Goal: Task Accomplishment & Management: Use online tool/utility

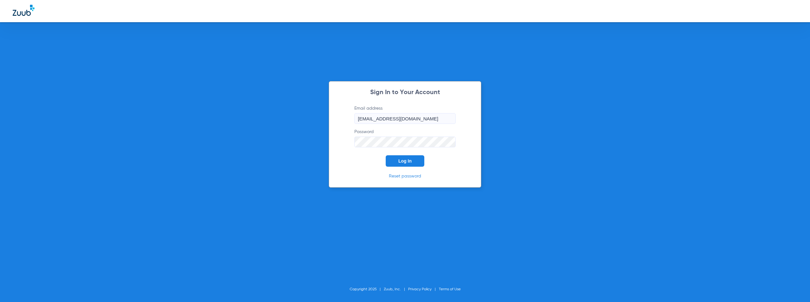
click at [403, 163] on span "Log In" at bounding box center [404, 160] width 13 height 5
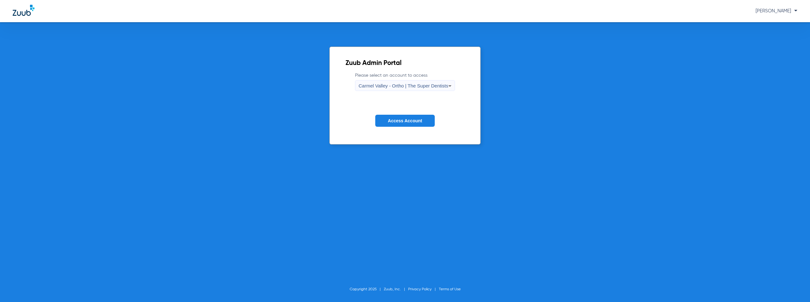
click at [396, 87] on span "Carmel Valley - Ortho | The Super Dentists" at bounding box center [404, 85] width 90 height 5
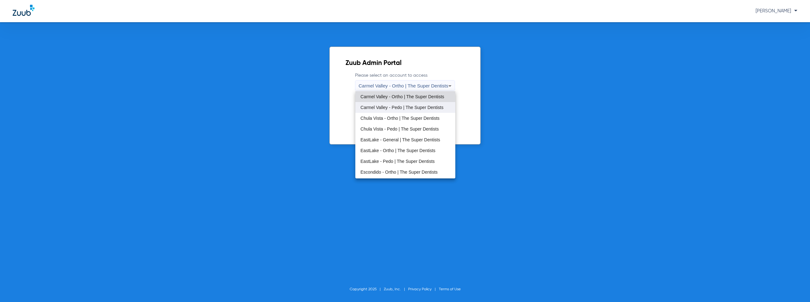
click at [396, 108] on span "Carmel Valley - Pedo | The Super Dentists" at bounding box center [401, 107] width 83 height 4
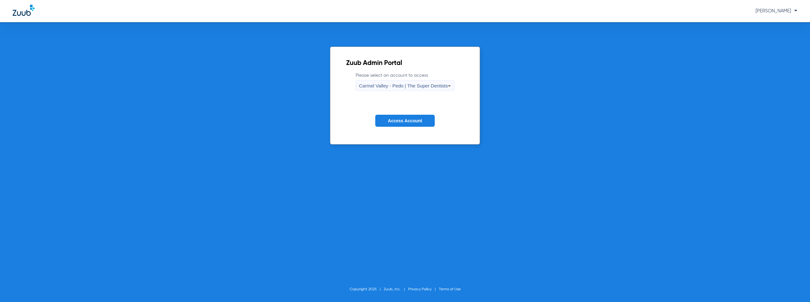
click at [398, 119] on span "Access Account" at bounding box center [405, 120] width 34 height 5
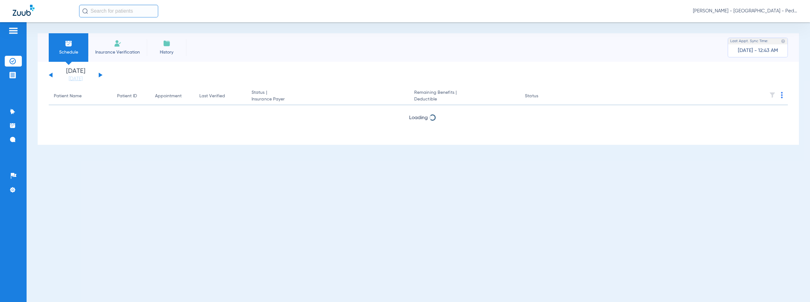
click at [100, 75] on button at bounding box center [101, 74] width 4 height 5
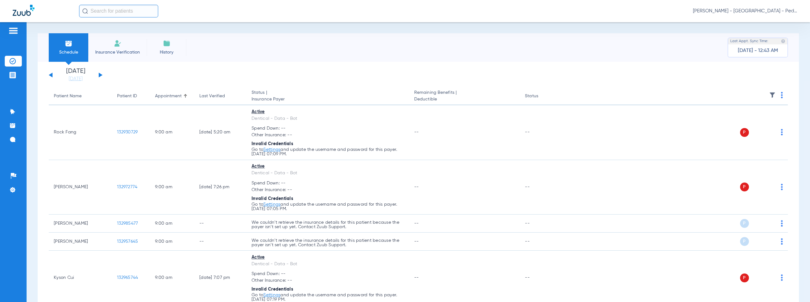
click at [781, 93] on img at bounding box center [782, 95] width 2 height 6
click at [743, 121] on span "Verify All" at bounding box center [753, 120] width 40 height 4
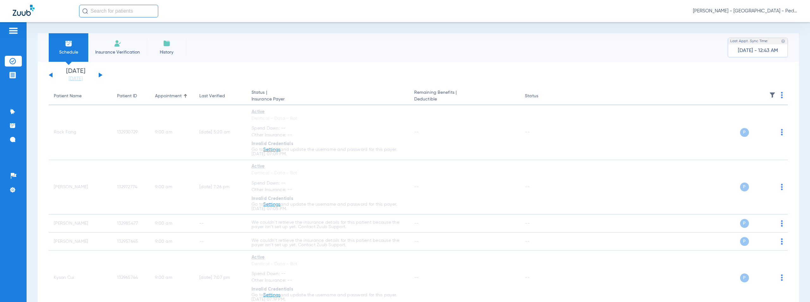
click at [745, 11] on span "[PERSON_NAME] - [GEOGRAPHIC_DATA] - Pedo | The Super Dentists" at bounding box center [745, 11] width 104 height 6
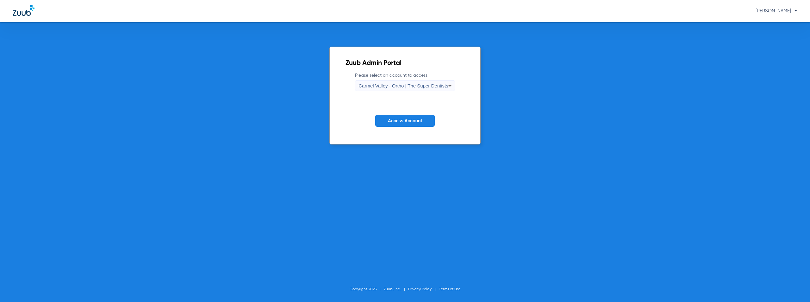
click at [408, 85] on span "Carmel Valley - Ortho | The Super Dentists" at bounding box center [404, 85] width 90 height 5
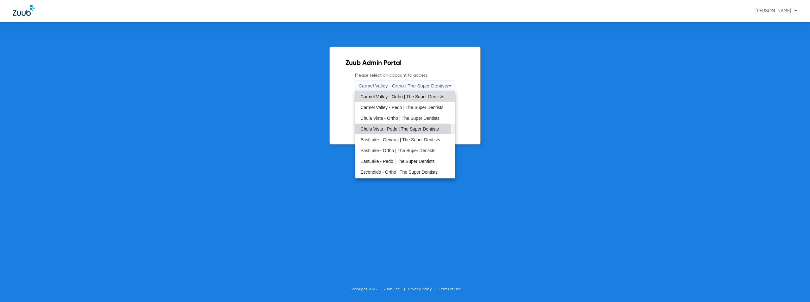
click at [396, 130] on span "Chula Vista - Pedo | The Super Dentists" at bounding box center [399, 129] width 78 height 4
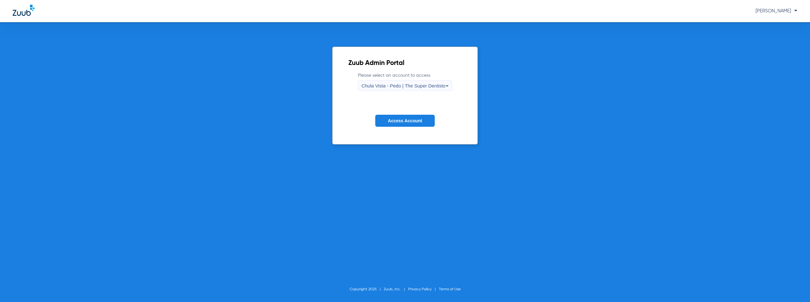
click at [408, 116] on button "Access Account" at bounding box center [404, 121] width 59 height 12
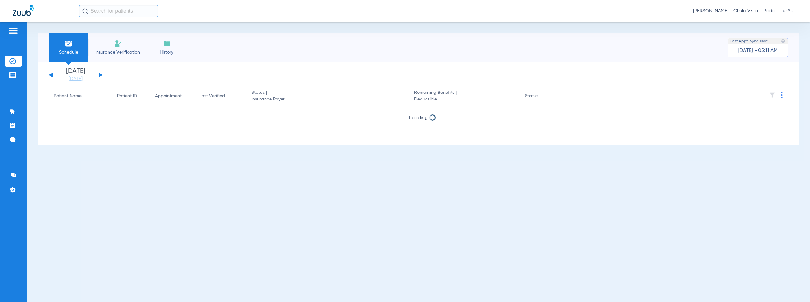
click at [101, 74] on button at bounding box center [101, 74] width 4 height 5
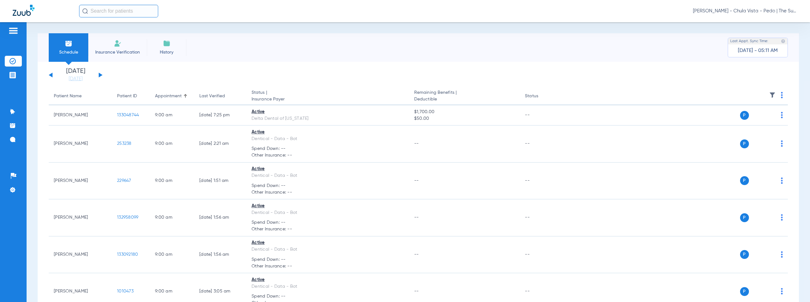
click at [781, 93] on img at bounding box center [782, 95] width 2 height 6
click at [745, 120] on span "Verify All" at bounding box center [753, 120] width 40 height 4
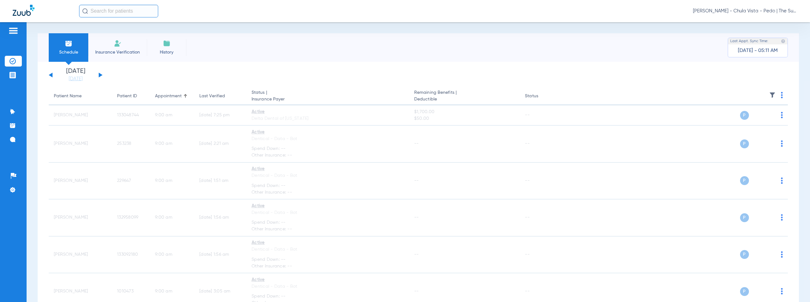
click at [751, 10] on span "[PERSON_NAME] - Chula Vista - Pedo | The Super Dentists" at bounding box center [745, 11] width 104 height 6
click at [764, 22] on span "Account Selection" at bounding box center [773, 22] width 35 height 4
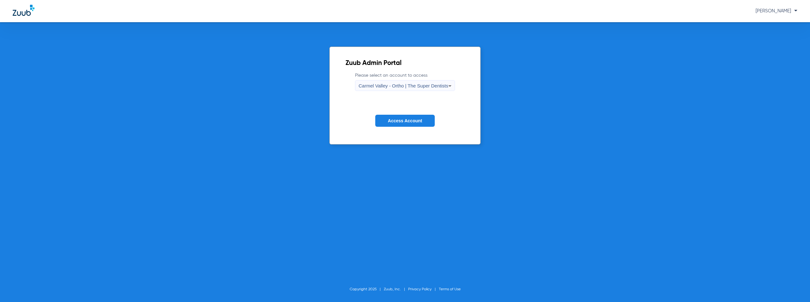
click at [424, 84] on span "Carmel Valley - Ortho | The Super Dentists" at bounding box center [404, 85] width 90 height 5
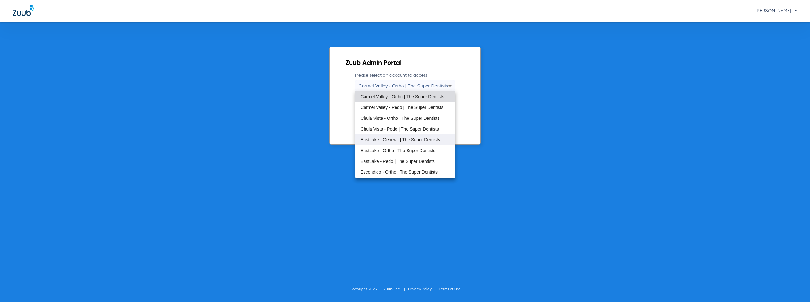
click at [391, 140] on span "EastLake - General | The Super Dentists" at bounding box center [400, 139] width 80 height 4
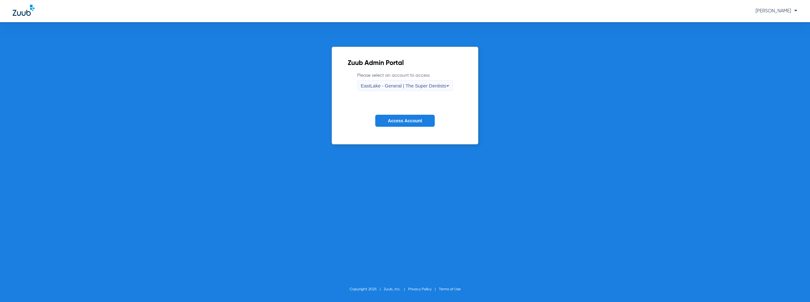
click at [402, 120] on span "Access Account" at bounding box center [405, 120] width 34 height 5
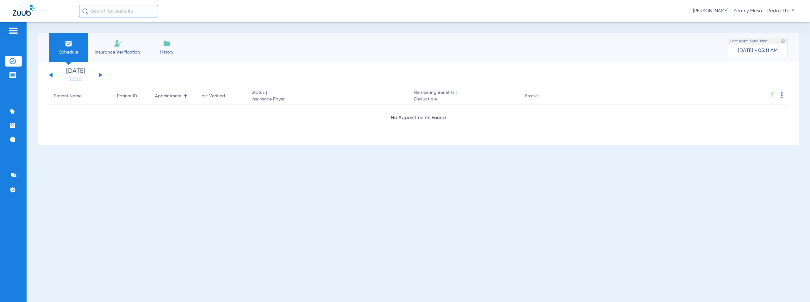
click at [100, 74] on button at bounding box center [101, 74] width 4 height 5
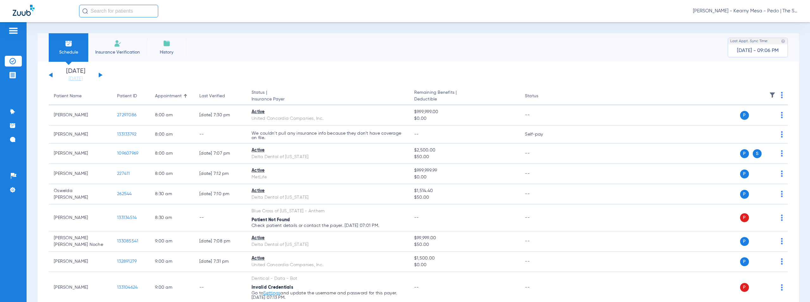
click at [781, 95] on img at bounding box center [782, 95] width 2 height 6
click at [754, 119] on span "Verify All" at bounding box center [753, 120] width 40 height 4
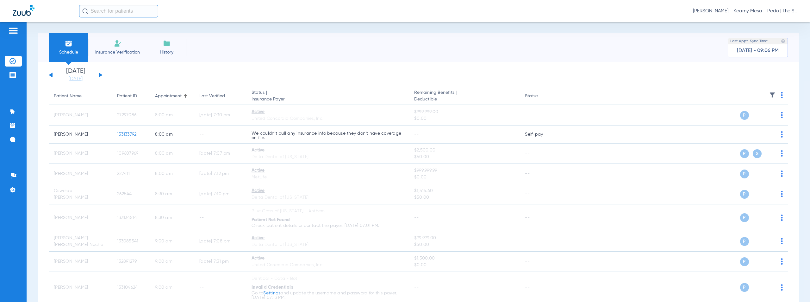
click at [759, 11] on span "[PERSON_NAME] - Kearny Mesa - Pedo | The Super Dentists" at bounding box center [745, 11] width 104 height 6
click at [767, 23] on span "Account Selection" at bounding box center [773, 22] width 35 height 4
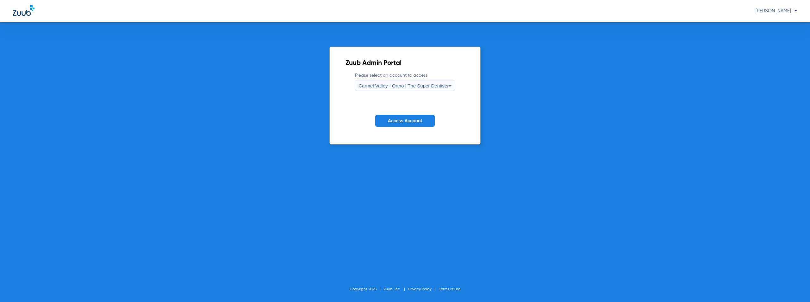
click at [395, 85] on span "Carmel Valley - Ortho | The Super Dentists" at bounding box center [404, 85] width 90 height 5
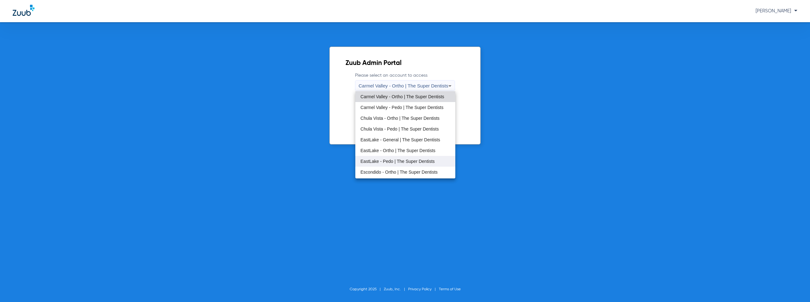
click at [386, 161] on span "EastLake - Pedo | The Super Dentists" at bounding box center [397, 161] width 74 height 4
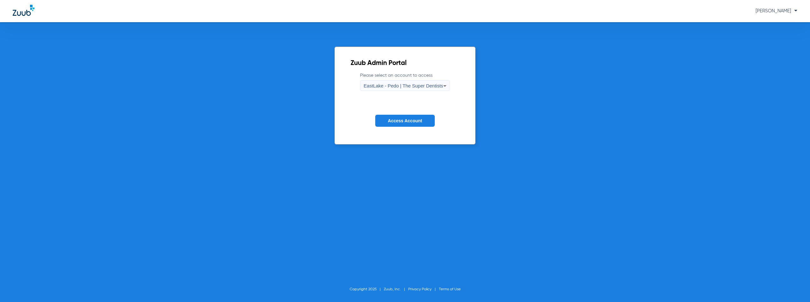
click at [402, 120] on span "Access Account" at bounding box center [405, 120] width 34 height 5
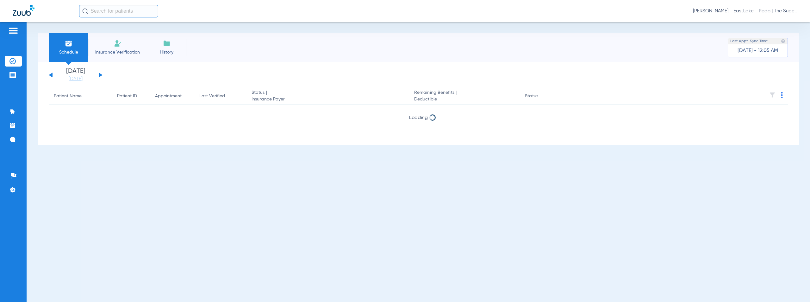
click at [101, 75] on button at bounding box center [101, 74] width 4 height 5
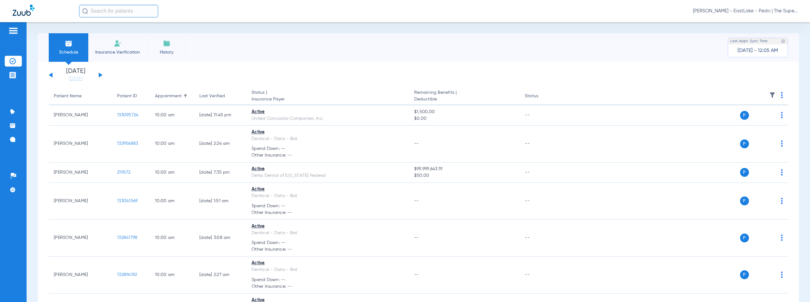
click at [781, 94] on img at bounding box center [782, 95] width 2 height 6
click at [746, 120] on span "Verify All" at bounding box center [753, 120] width 40 height 4
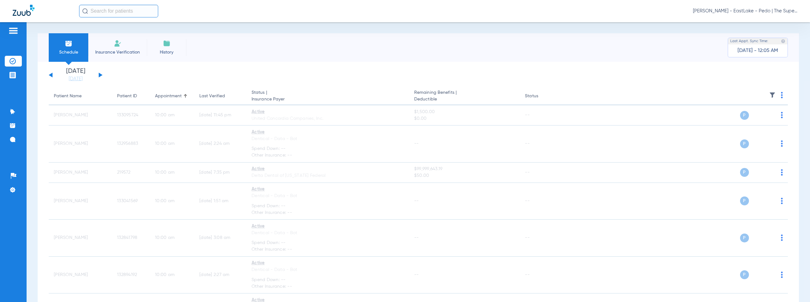
click at [756, 11] on span "[PERSON_NAME] - EastLake - Pedo | The Super Dentists" at bounding box center [745, 11] width 104 height 6
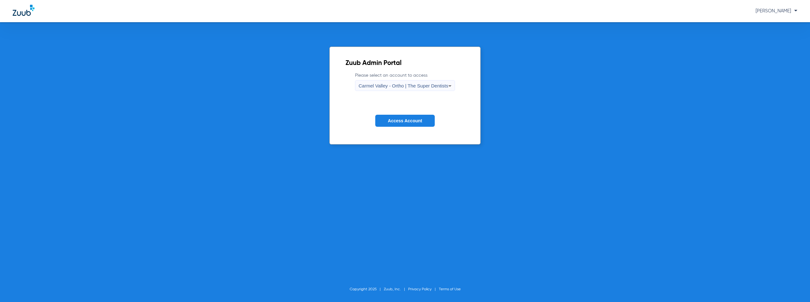
click at [417, 84] on span "Carmel Valley - Ortho | The Super Dentists" at bounding box center [404, 85] width 90 height 5
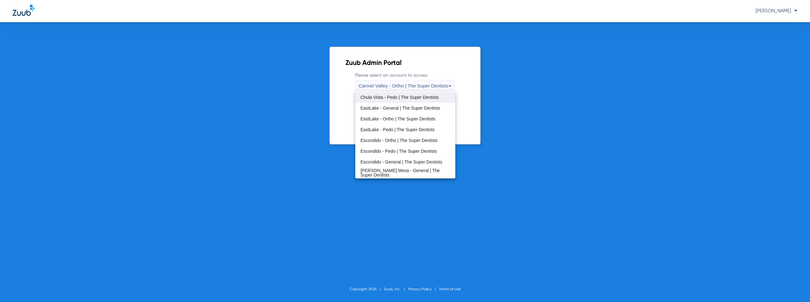
scroll to position [63, 0]
click at [396, 120] on span "Escondido - Pedo | The Super Dentists" at bounding box center [398, 119] width 77 height 4
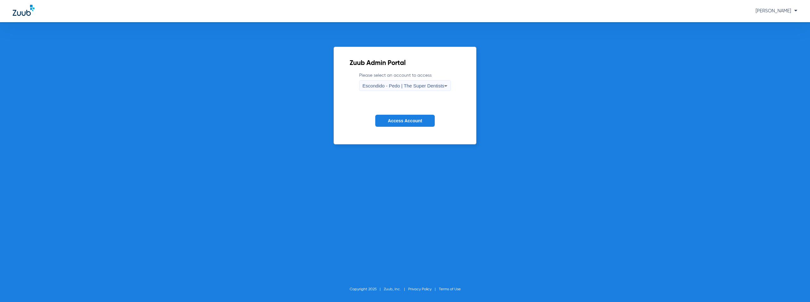
click at [396, 120] on span "Access Account" at bounding box center [405, 120] width 34 height 5
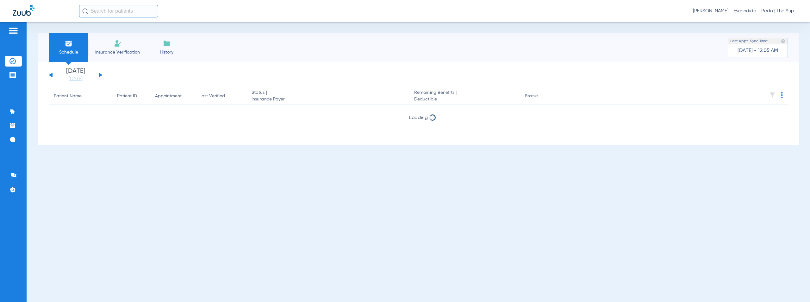
click at [100, 74] on button at bounding box center [101, 74] width 4 height 5
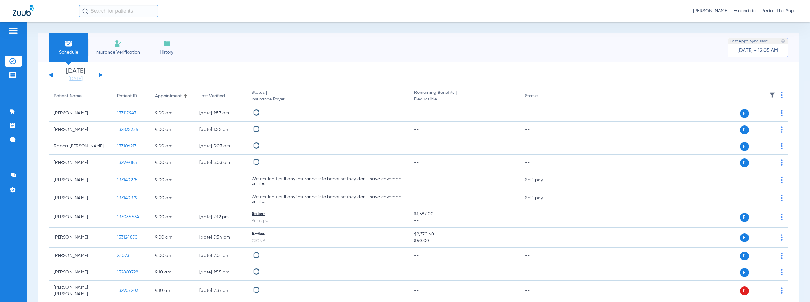
click at [781, 95] on img at bounding box center [782, 95] width 2 height 6
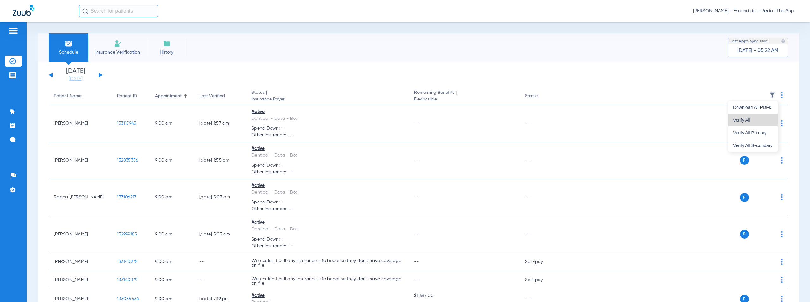
click at [745, 119] on span "Verify All" at bounding box center [753, 120] width 40 height 4
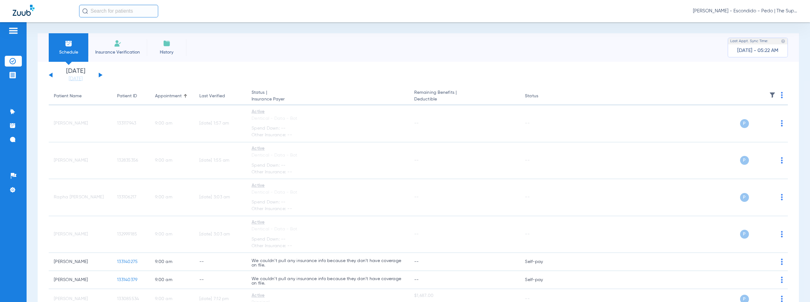
click at [747, 11] on span "[PERSON_NAME] - Escondido - Pedo | The Super Dentists" at bounding box center [745, 11] width 104 height 6
click at [768, 24] on span "Account Selection" at bounding box center [773, 22] width 35 height 4
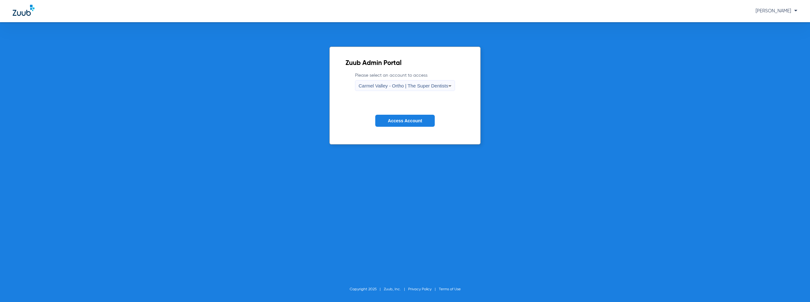
click at [404, 84] on span "Carmel Valley - Ortho | The Super Dentists" at bounding box center [404, 85] width 90 height 5
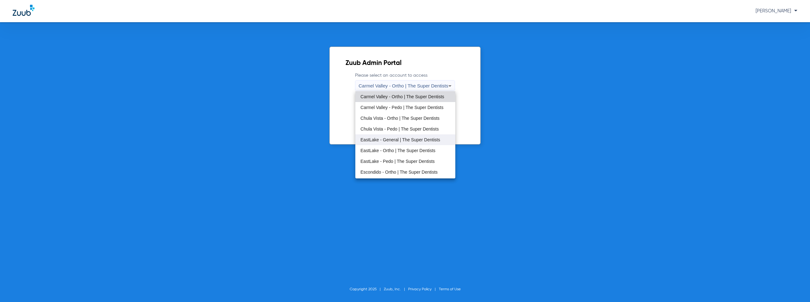
scroll to position [32, 0]
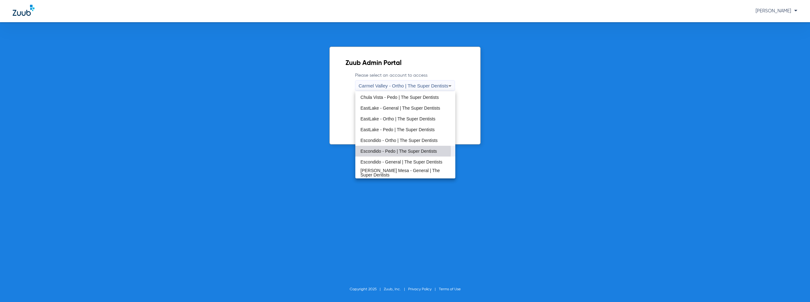
click at [388, 151] on span "Escondido - Pedo | The Super Dentists" at bounding box center [398, 151] width 77 height 4
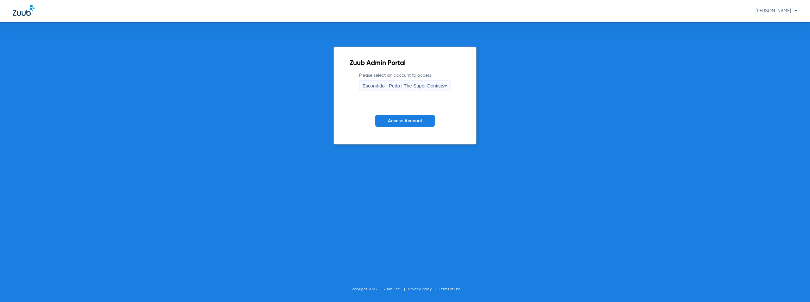
click at [395, 125] on button "Access Account" at bounding box center [404, 121] width 59 height 12
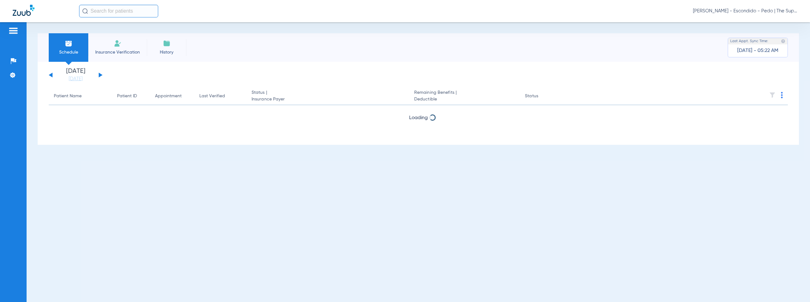
click at [100, 75] on button at bounding box center [101, 74] width 4 height 5
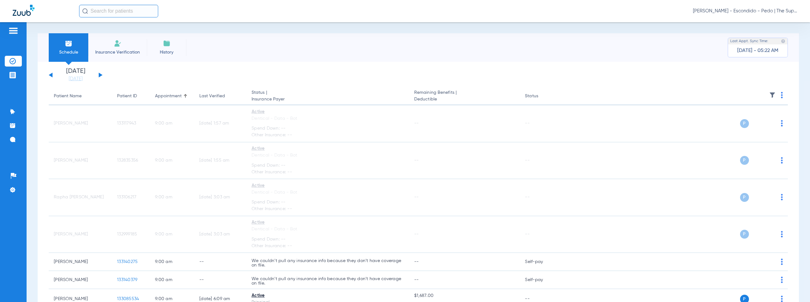
click at [766, 10] on span "[PERSON_NAME] - Escondido - Pedo | The Super Dentists" at bounding box center [745, 11] width 104 height 6
click at [772, 21] on span "Account Selection" at bounding box center [773, 22] width 35 height 4
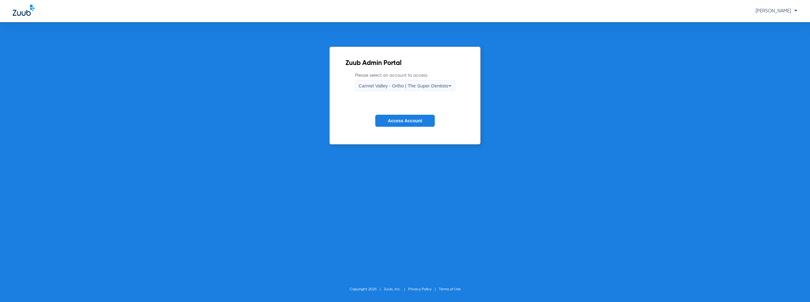
click at [413, 85] on span "Carmel Valley - Ortho | The Super Dentists" at bounding box center [404, 85] width 90 height 5
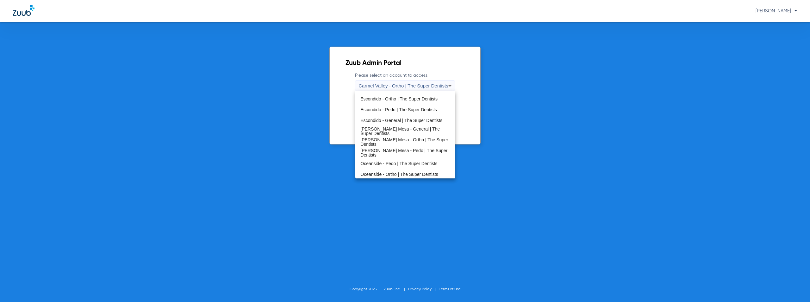
scroll to position [74, 0]
click at [401, 130] on span "[PERSON_NAME] Mesa - General | The Super Dentists" at bounding box center [405, 129] width 90 height 9
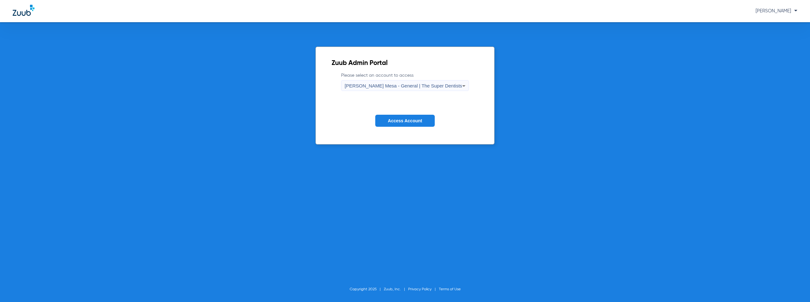
click at [410, 118] on span "Access Account" at bounding box center [405, 120] width 34 height 5
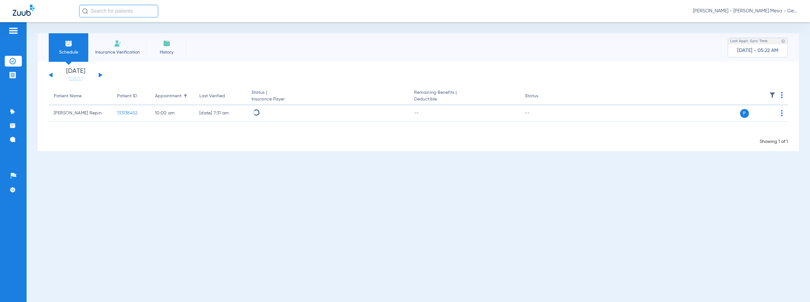
click at [101, 76] on button at bounding box center [101, 74] width 4 height 5
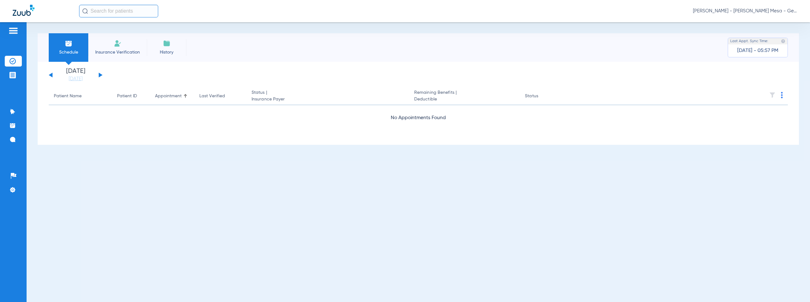
click at [766, 11] on span "[PERSON_NAME] - [PERSON_NAME] Mesa - General | The Super Dentists" at bounding box center [745, 11] width 104 height 6
click at [770, 19] on button "Account Selection" at bounding box center [774, 22] width 46 height 13
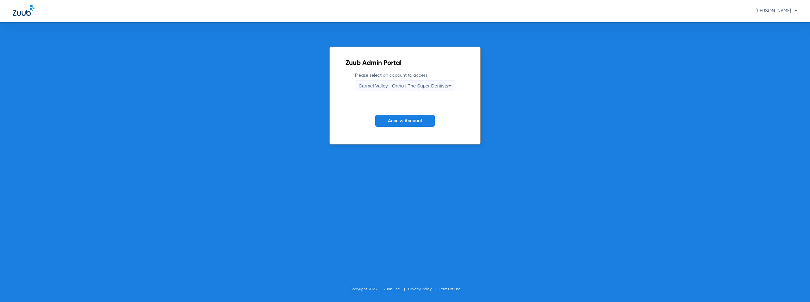
click at [412, 84] on span "Carmel Valley - Ortho | The Super Dentists" at bounding box center [404, 85] width 90 height 5
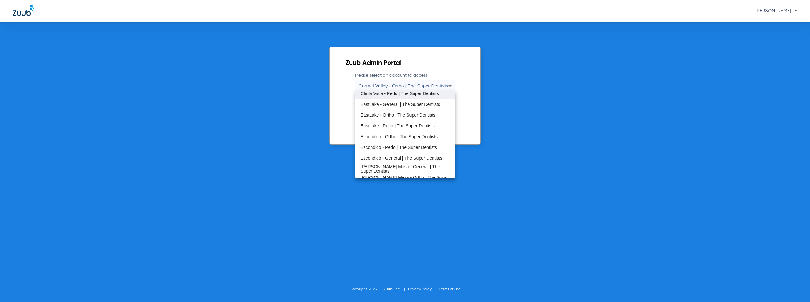
scroll to position [74, 0]
click at [391, 151] on span "[PERSON_NAME] Mesa - Pedo | The Super Dentists" at bounding box center [405, 151] width 90 height 9
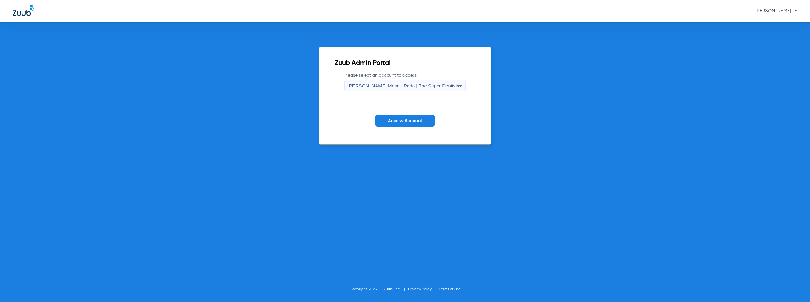
click at [405, 118] on span "Access Account" at bounding box center [405, 120] width 34 height 5
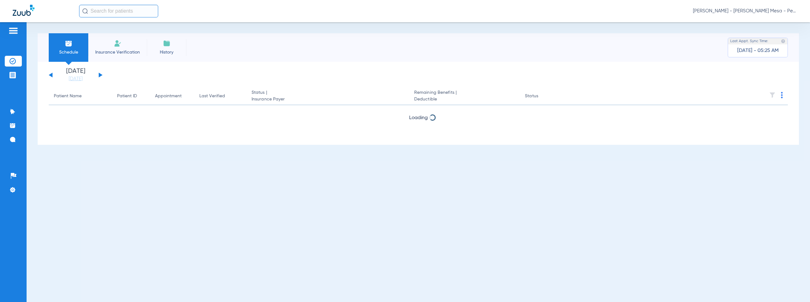
click at [100, 74] on button at bounding box center [101, 74] width 4 height 5
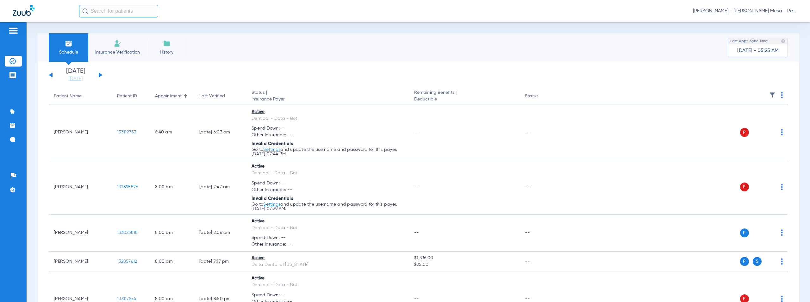
click at [781, 95] on img at bounding box center [782, 95] width 2 height 6
click at [747, 121] on span "Verify All" at bounding box center [753, 120] width 40 height 4
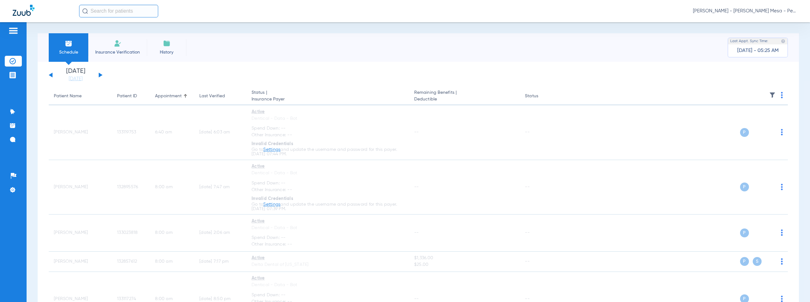
click at [749, 12] on span "[PERSON_NAME] - [PERSON_NAME] Mesa - Pedo | The Super Dentists" at bounding box center [745, 11] width 104 height 6
click at [768, 23] on span "Account Selection" at bounding box center [773, 22] width 35 height 4
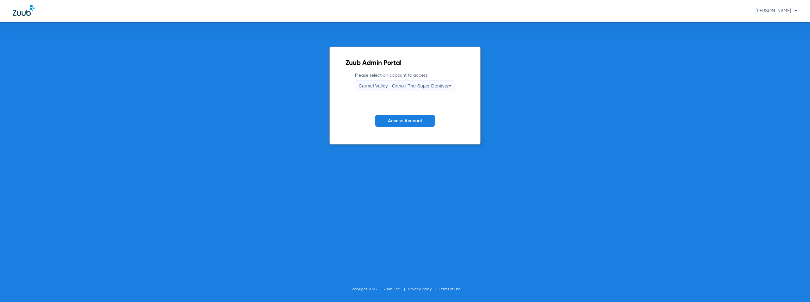
click at [418, 86] on span "Carmel Valley - Ortho | The Super Dentists" at bounding box center [404, 85] width 90 height 5
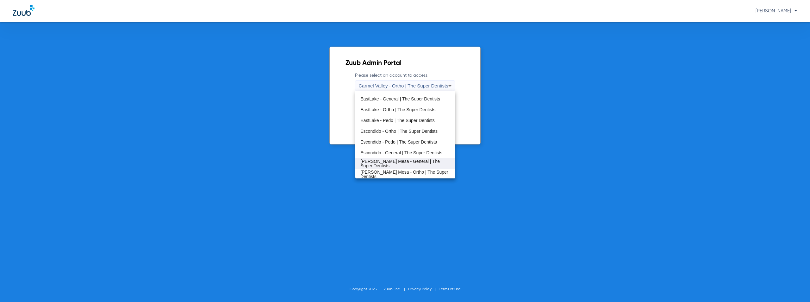
scroll to position [74, 0]
click at [391, 162] on span "Oceanside - Pedo | The Super Dentists" at bounding box center [398, 162] width 77 height 4
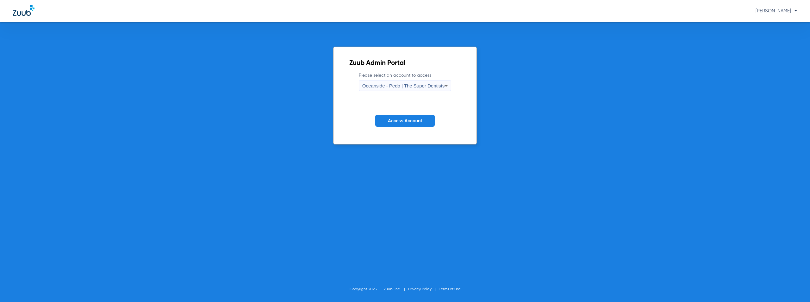
click at [408, 120] on span "Access Account" at bounding box center [405, 120] width 34 height 5
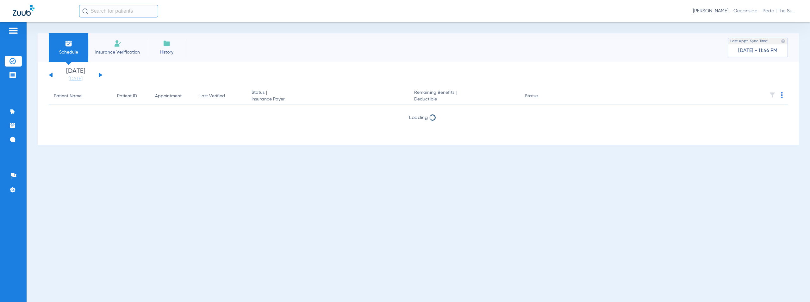
click at [101, 74] on button at bounding box center [101, 74] width 4 height 5
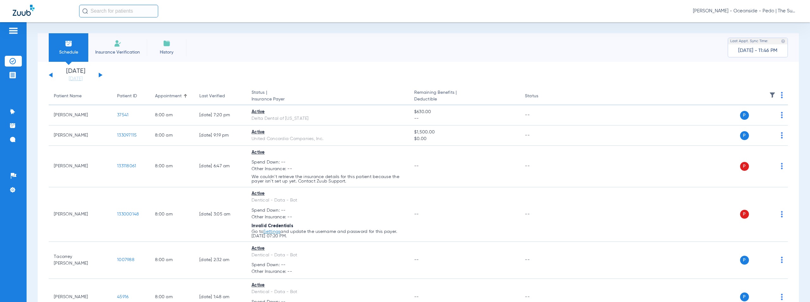
click at [781, 95] on img at bounding box center [782, 95] width 2 height 6
click at [744, 121] on span "Verify All" at bounding box center [753, 120] width 40 height 4
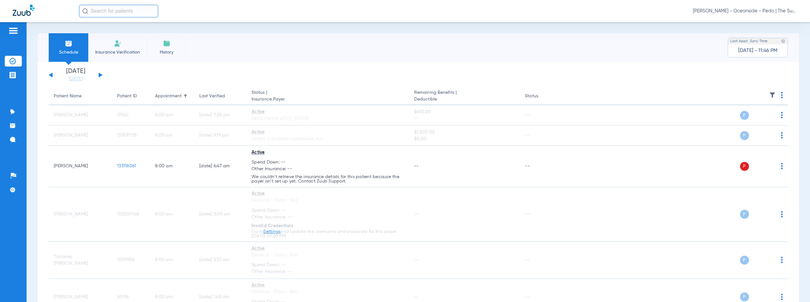
click at [754, 12] on span "[PERSON_NAME] - Oceanside - Pedo | The Super Dentists" at bounding box center [745, 11] width 104 height 6
click at [766, 23] on span "Account Selection" at bounding box center [773, 22] width 35 height 4
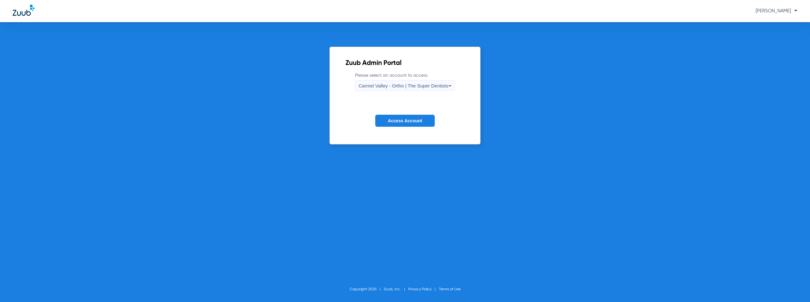
click at [385, 87] on span "Carmel Valley - Ortho | The Super Dentists" at bounding box center [404, 85] width 90 height 5
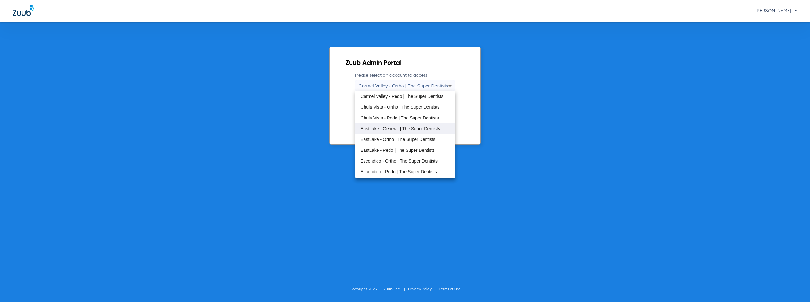
scroll to position [74, 0]
click at [398, 152] on span "[PERSON_NAME] Mesa - Pedo | The Super Dentists" at bounding box center [405, 151] width 90 height 9
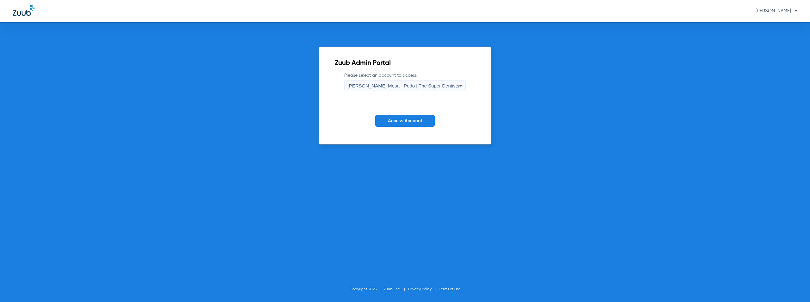
click at [415, 122] on span "Access Account" at bounding box center [405, 120] width 34 height 5
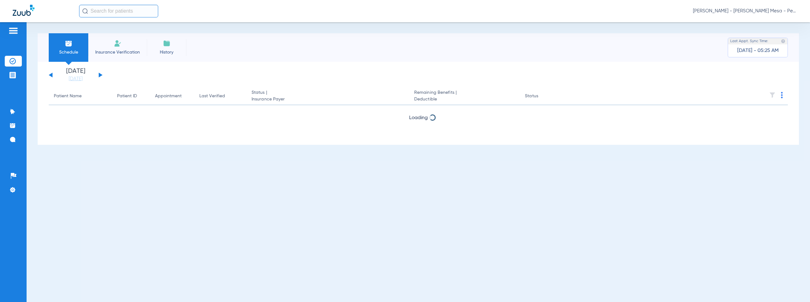
click at [100, 76] on button at bounding box center [101, 74] width 4 height 5
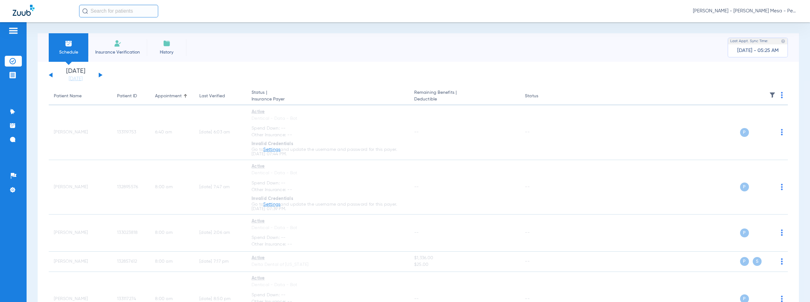
click at [750, 11] on span "[PERSON_NAME] - [PERSON_NAME] Mesa - Pedo | The Super Dentists" at bounding box center [745, 11] width 104 height 6
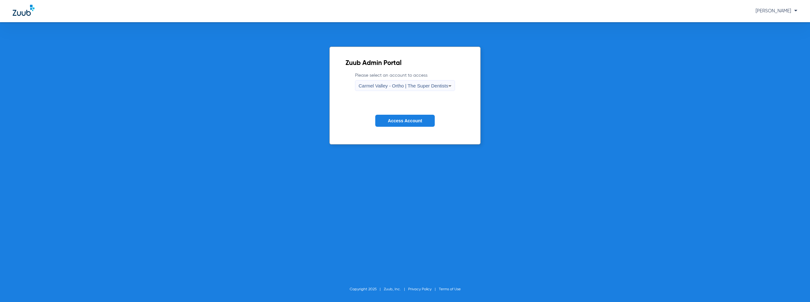
click at [416, 86] on span "Carmel Valley - Ortho | The Super Dentists" at bounding box center [404, 85] width 90 height 5
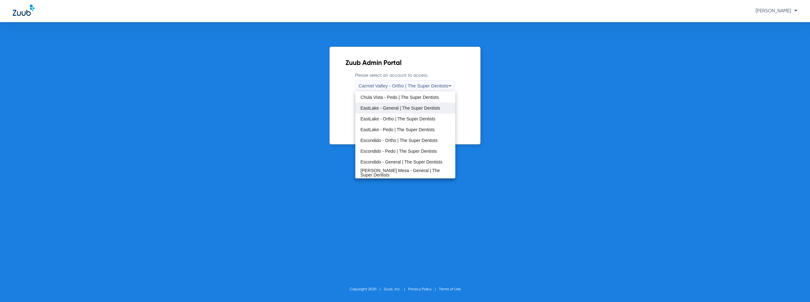
scroll to position [74, 0]
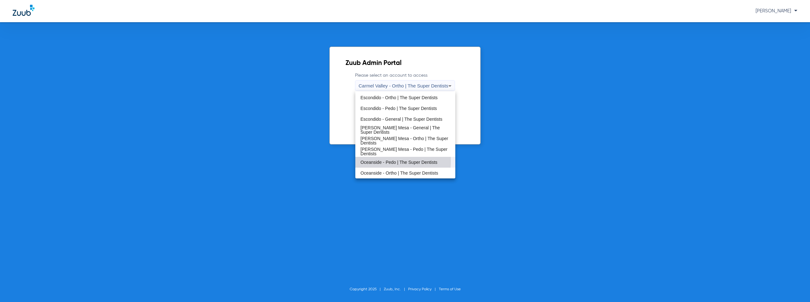
click at [386, 161] on span "Oceanside - Pedo | The Super Dentists" at bounding box center [398, 162] width 77 height 4
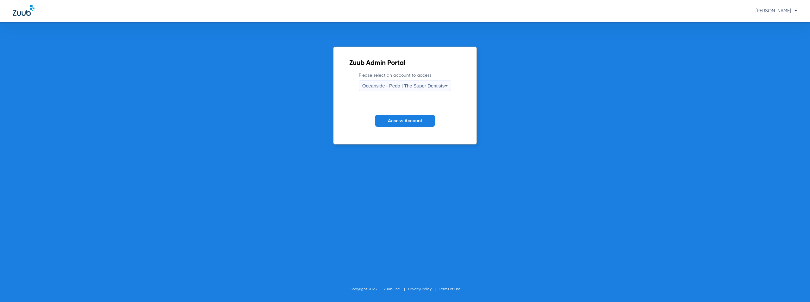
click at [401, 122] on span "Access Account" at bounding box center [405, 120] width 34 height 5
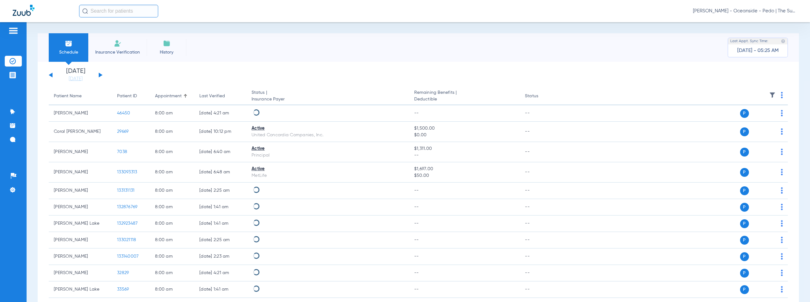
click at [100, 74] on button at bounding box center [101, 74] width 4 height 5
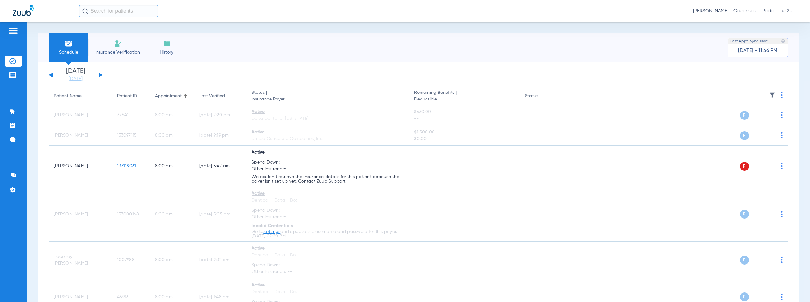
click at [781, 94] on img at bounding box center [782, 95] width 2 height 6
click at [750, 122] on span "Verify All" at bounding box center [753, 120] width 40 height 4
click at [745, 11] on span "[PERSON_NAME] - Oceanside - Pedo | The Super Dentists" at bounding box center [745, 11] width 104 height 6
click at [762, 21] on span "Account Selection" at bounding box center [773, 22] width 35 height 4
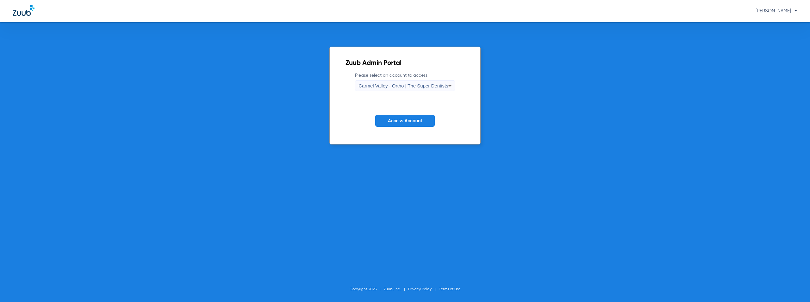
click at [412, 84] on span "Carmel Valley - Ortho | The Super Dentists" at bounding box center [404, 85] width 90 height 5
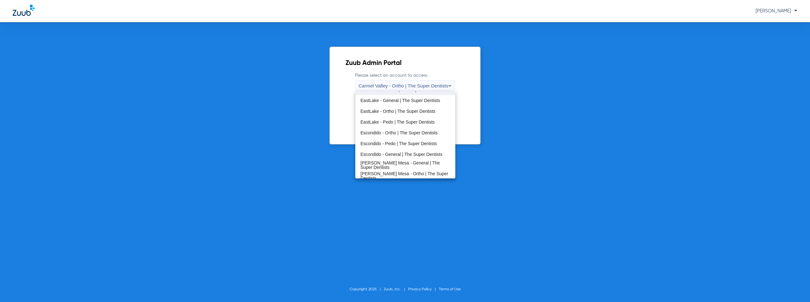
scroll to position [74, 0]
click at [406, 153] on span "[PERSON_NAME] Mesa - Pedo | The Super Dentists" at bounding box center [405, 151] width 90 height 9
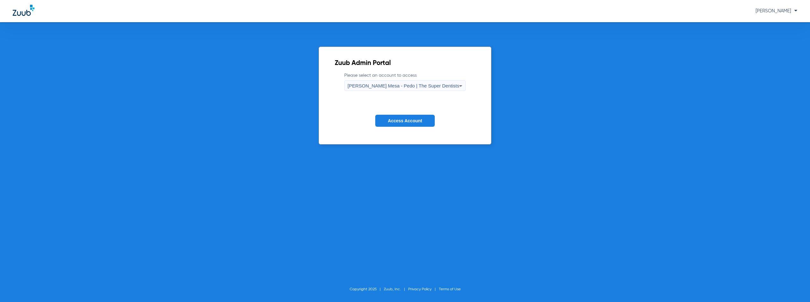
click at [417, 122] on span "Access Account" at bounding box center [405, 120] width 34 height 5
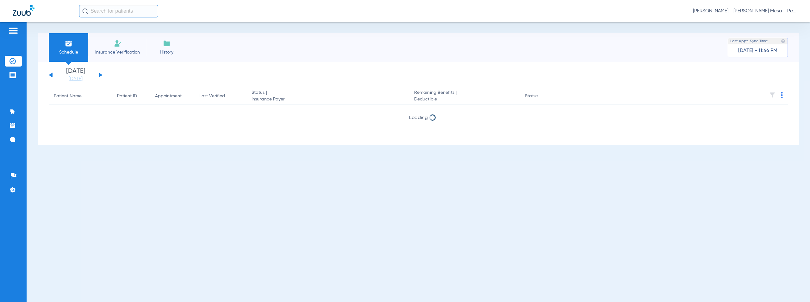
click at [101, 74] on button at bounding box center [101, 74] width 4 height 5
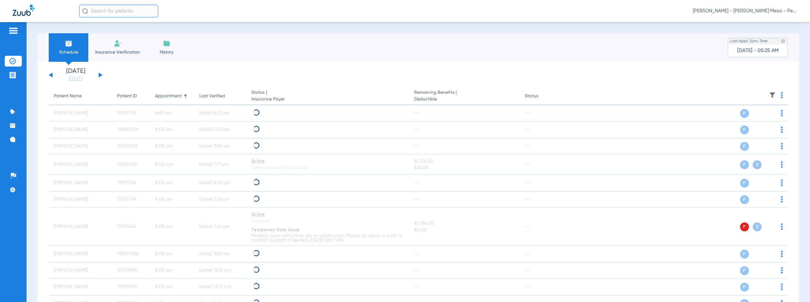
click at [781, 96] on img at bounding box center [782, 95] width 2 height 6
click at [742, 120] on span "Verify All" at bounding box center [753, 120] width 40 height 4
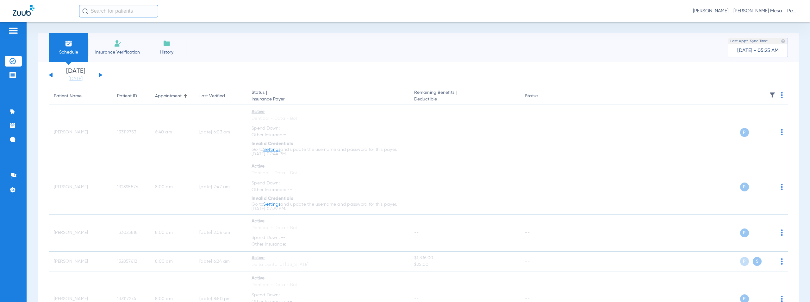
click at [746, 11] on span "[PERSON_NAME] - [PERSON_NAME] Mesa - Pedo | The Super Dentists" at bounding box center [745, 11] width 104 height 6
click at [760, 23] on span "Account Selection" at bounding box center [773, 22] width 35 height 4
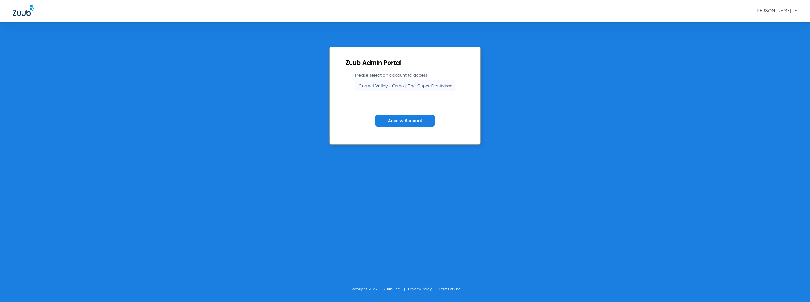
click at [398, 89] on div "Carmel Valley - Ortho | The Super Dentists" at bounding box center [404, 85] width 90 height 11
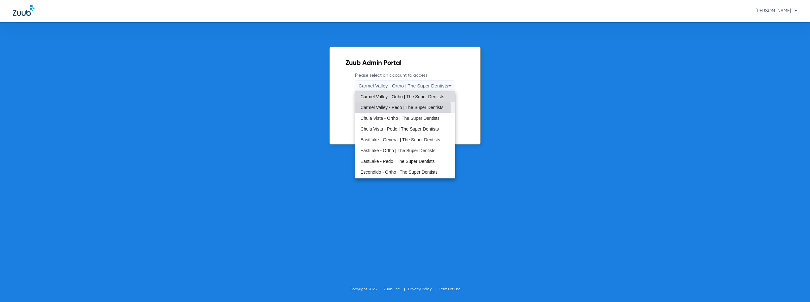
click at [400, 108] on span "Carmel Valley - Pedo | The Super Dentists" at bounding box center [401, 107] width 83 height 4
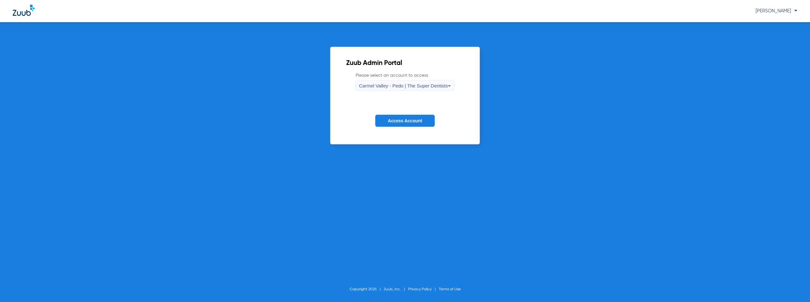
click at [395, 120] on span "Access Account" at bounding box center [405, 120] width 34 height 5
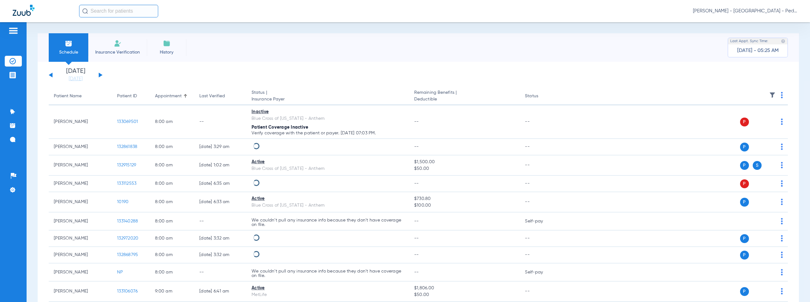
click at [102, 75] on button at bounding box center [101, 74] width 4 height 5
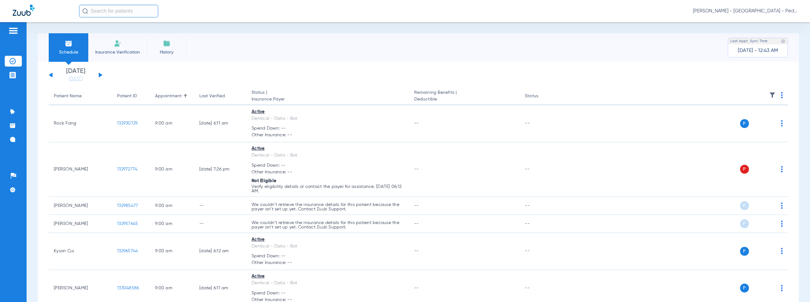
scroll to position [1400, 0]
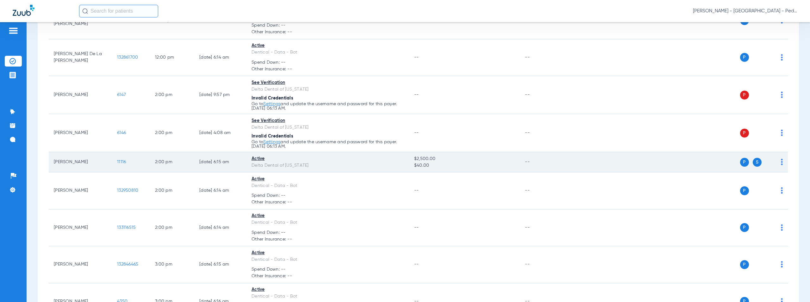
click at [120, 163] on span "11116" at bounding box center [121, 162] width 9 height 4
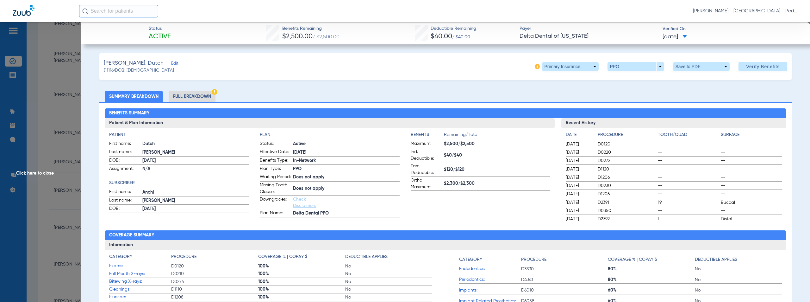
click at [37, 173] on span "Click here to close" at bounding box center [40, 173] width 81 height 302
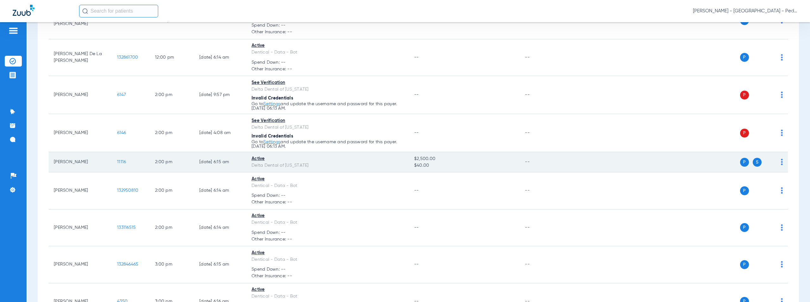
click at [122, 161] on span "11116" at bounding box center [121, 162] width 9 height 4
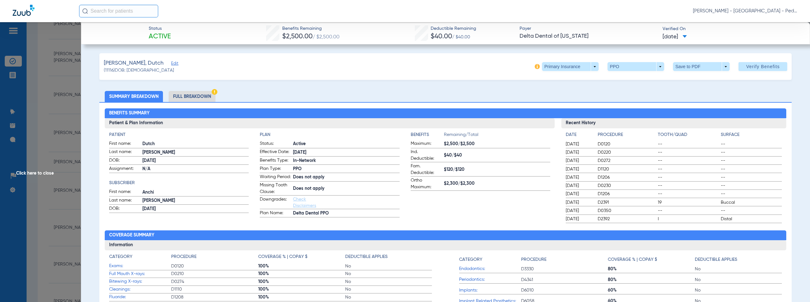
click at [191, 99] on li "Full Breakdown" at bounding box center [192, 96] width 47 height 11
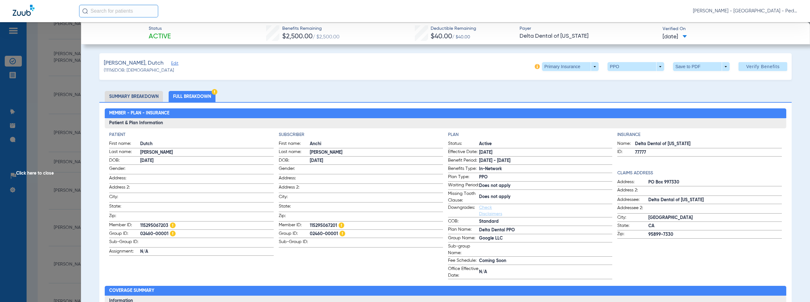
click at [38, 172] on span "Click here to close" at bounding box center [40, 173] width 81 height 302
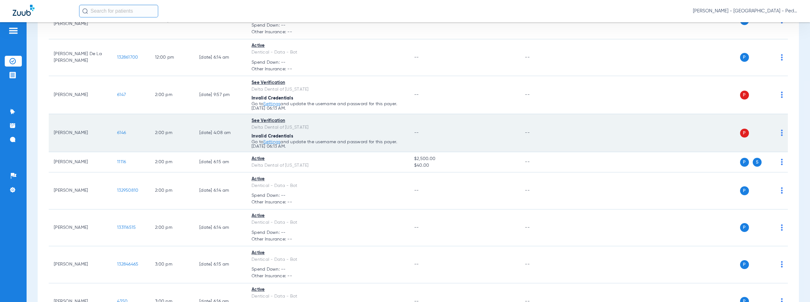
scroll to position [1897, 0]
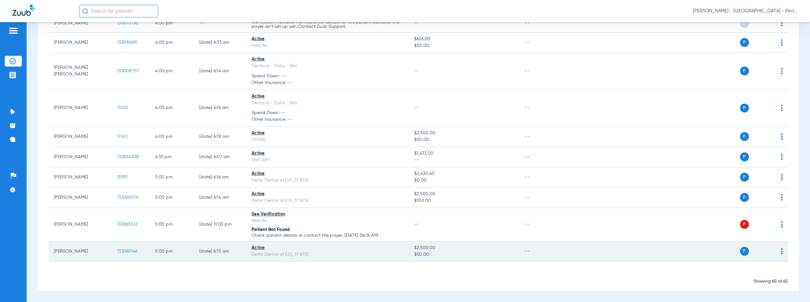
click at [125, 252] on span "133069146" at bounding box center [127, 251] width 20 height 4
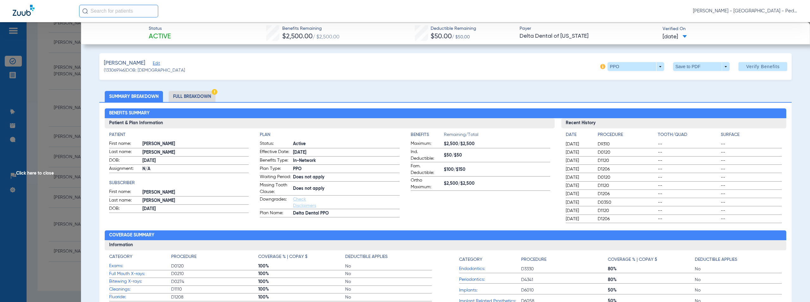
click at [194, 95] on li "Full Breakdown" at bounding box center [192, 96] width 47 height 11
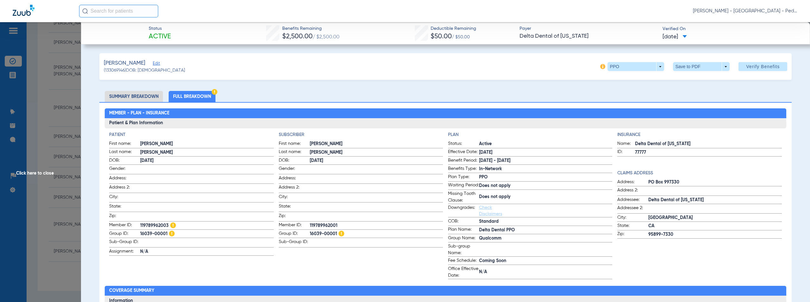
click at [37, 171] on span "Click here to close" at bounding box center [40, 173] width 81 height 302
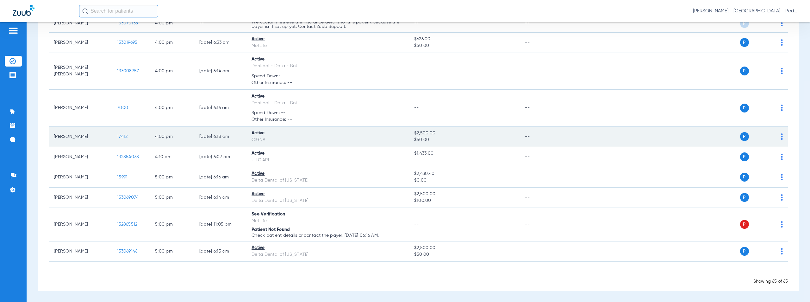
scroll to position [1605, 0]
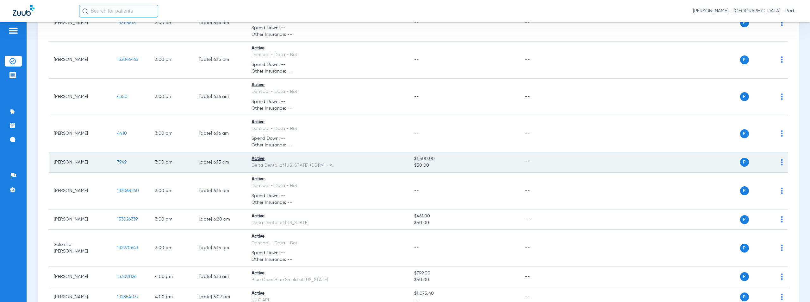
click at [121, 162] on span "7949" at bounding box center [121, 162] width 9 height 4
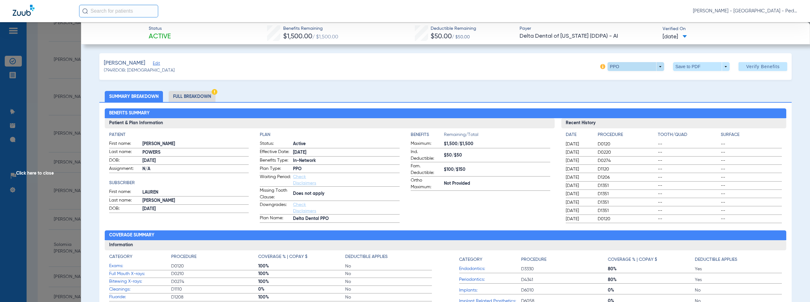
click at [658, 68] on span at bounding box center [636, 66] width 57 height 9
click at [547, 68] on div at bounding box center [405, 151] width 810 height 302
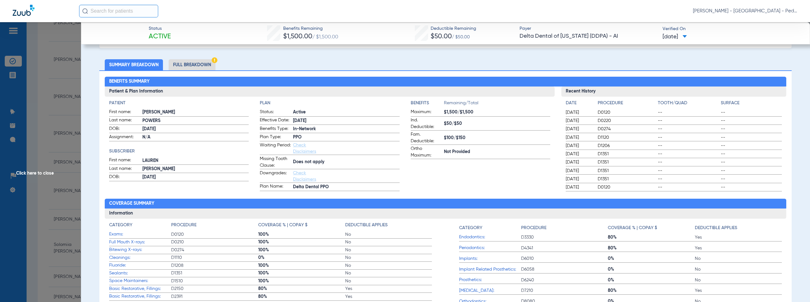
click at [34, 174] on span "Click here to close" at bounding box center [40, 173] width 81 height 302
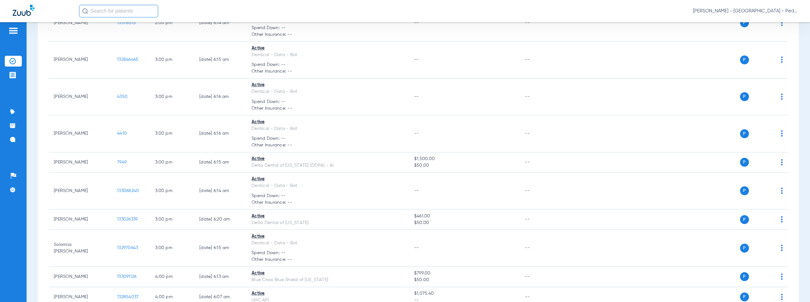
scroll to position [1897, 0]
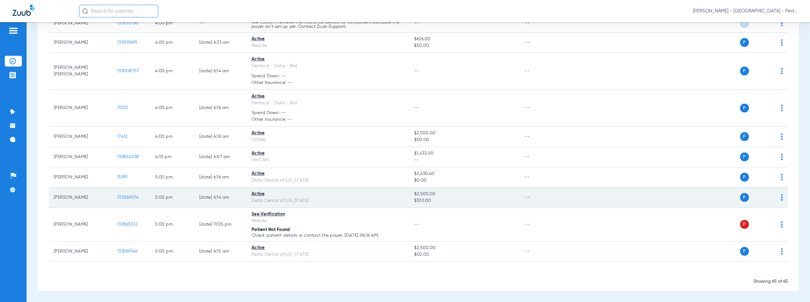
click at [127, 198] on span "133069074" at bounding box center [128, 197] width 22 height 4
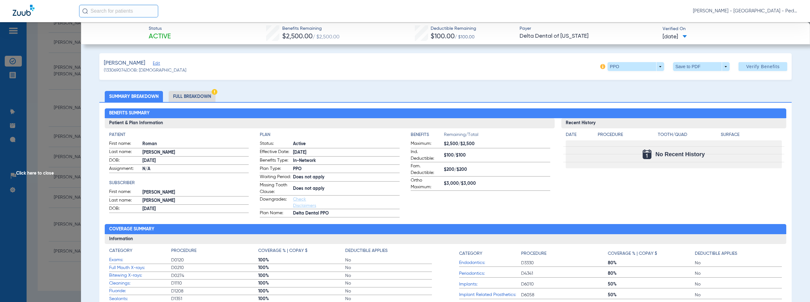
click at [36, 173] on span "Click here to close" at bounding box center [40, 173] width 81 height 302
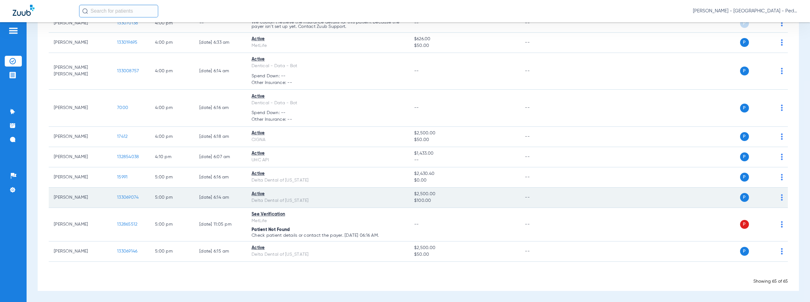
click at [128, 197] on span "133069074" at bounding box center [128, 197] width 22 height 4
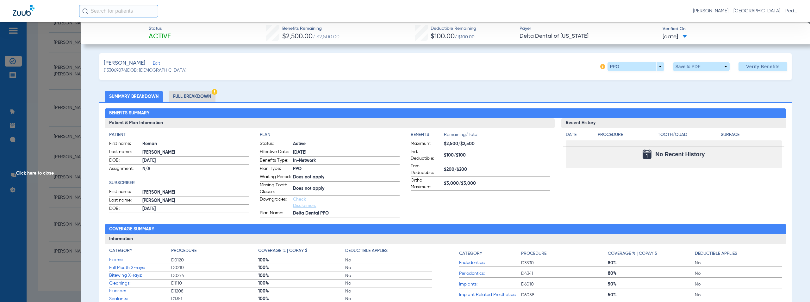
click at [37, 172] on span "Click here to close" at bounding box center [40, 173] width 81 height 302
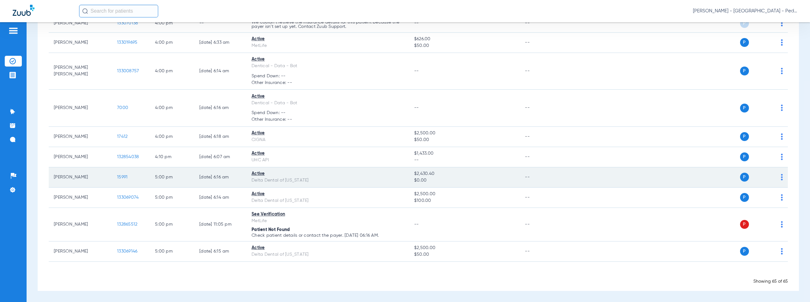
click at [124, 177] on span "15991" at bounding box center [122, 177] width 10 height 4
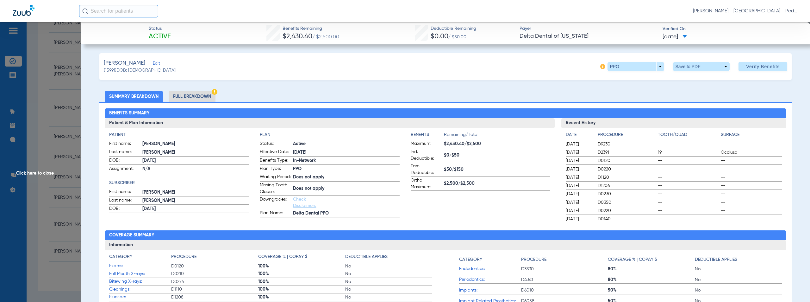
click at [189, 96] on li "Full Breakdown" at bounding box center [192, 96] width 47 height 11
